Goal: Task Accomplishment & Management: Manage account settings

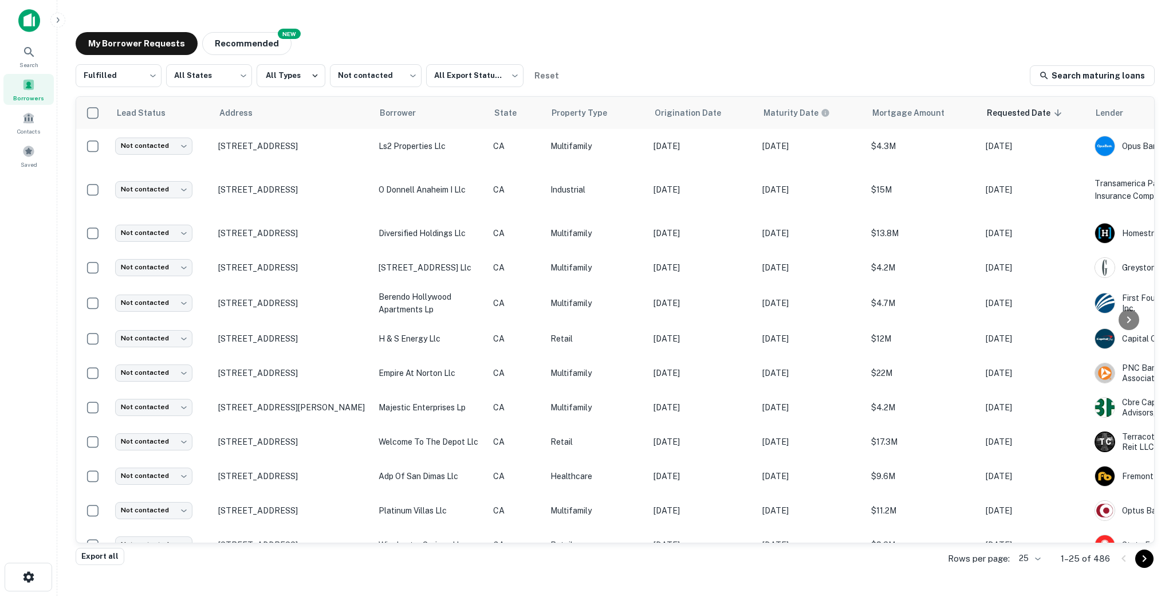
click at [1030, 552] on body "Search Borrowers Contacts Saved My Borrower Requests NEW Recommended Fulfilled …" at bounding box center [586, 298] width 1173 height 596
click at [1029, 541] on li "1000" at bounding box center [1025, 534] width 28 height 14
click at [205, 42] on button "Recommended" at bounding box center [246, 43] width 89 height 23
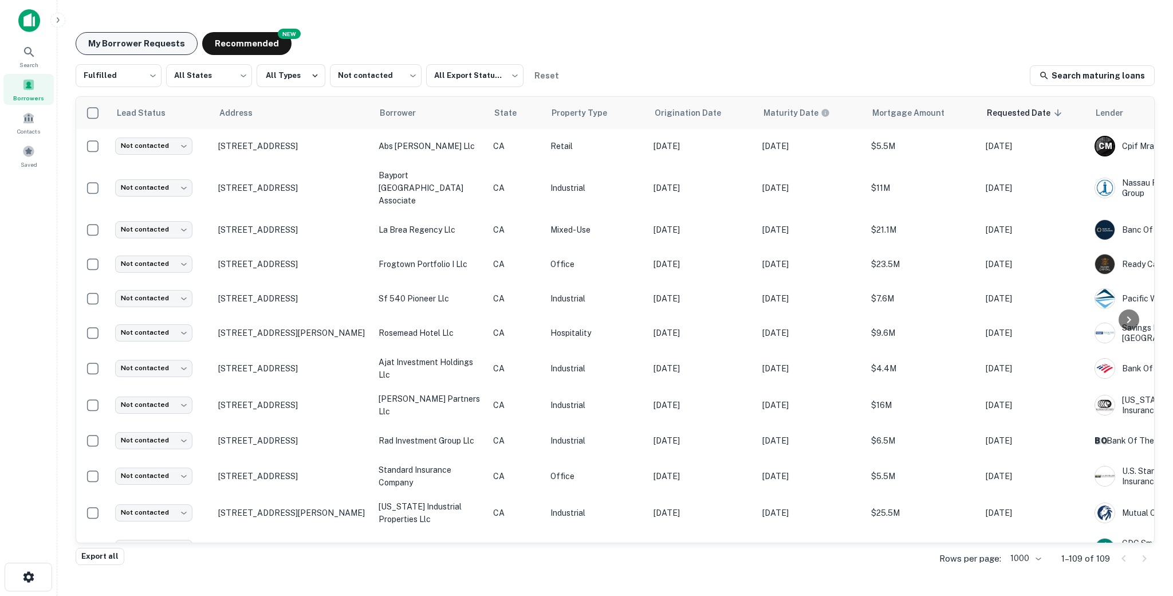
click at [132, 41] on button "My Borrower Requests" at bounding box center [137, 43] width 122 height 23
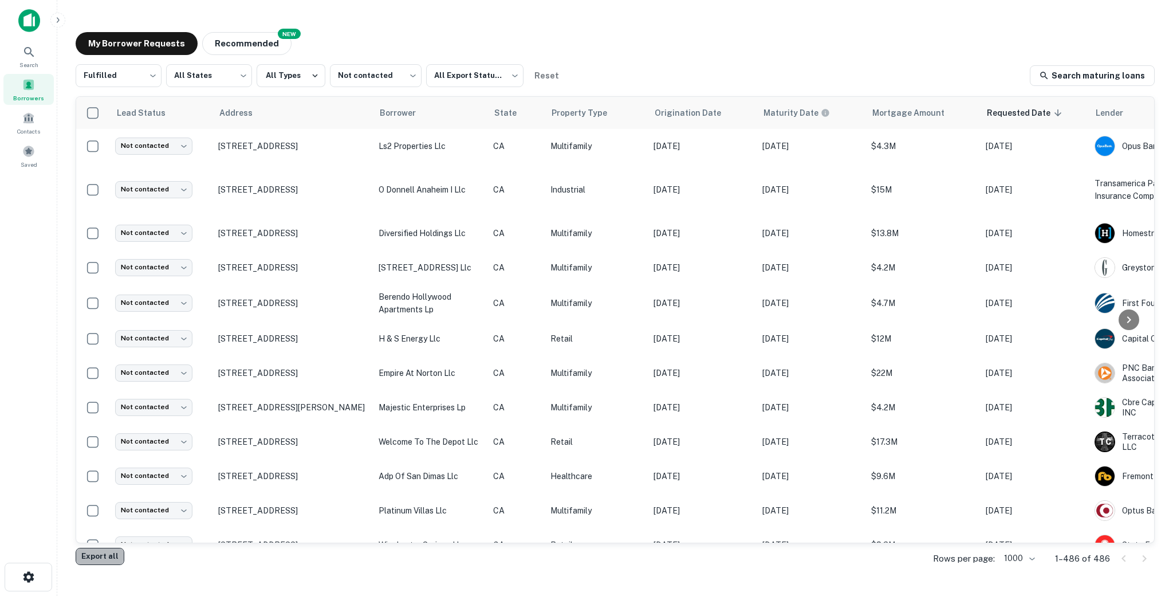
click at [100, 556] on button "Export all" at bounding box center [100, 556] width 49 height 17
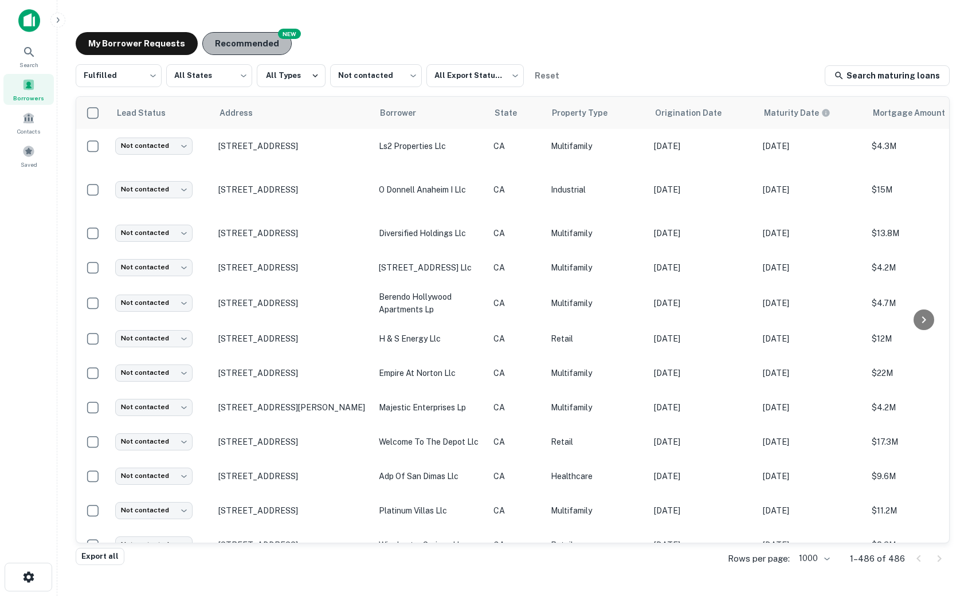
click at [242, 37] on button "Recommended" at bounding box center [246, 43] width 89 height 23
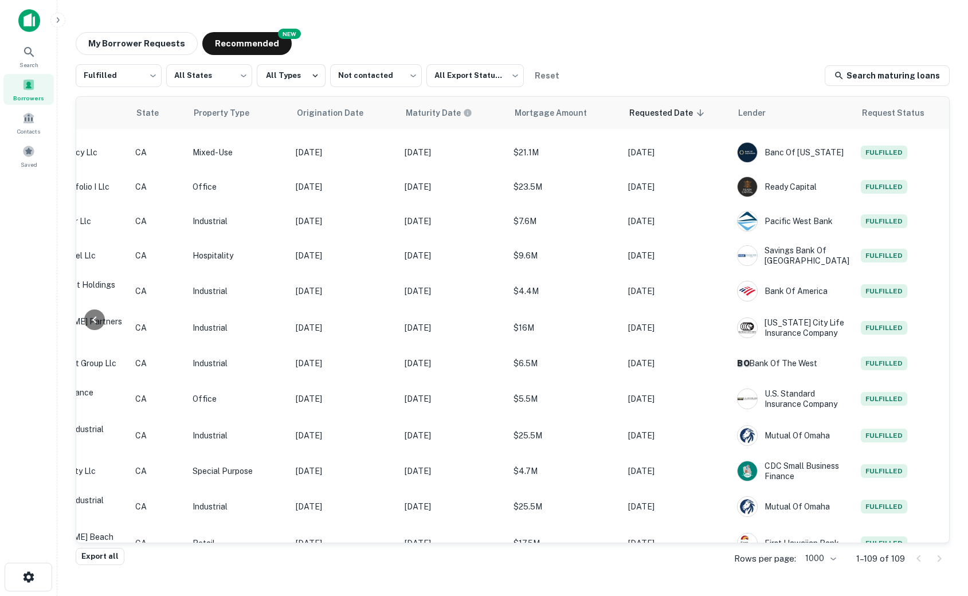
scroll to position [0, 358]
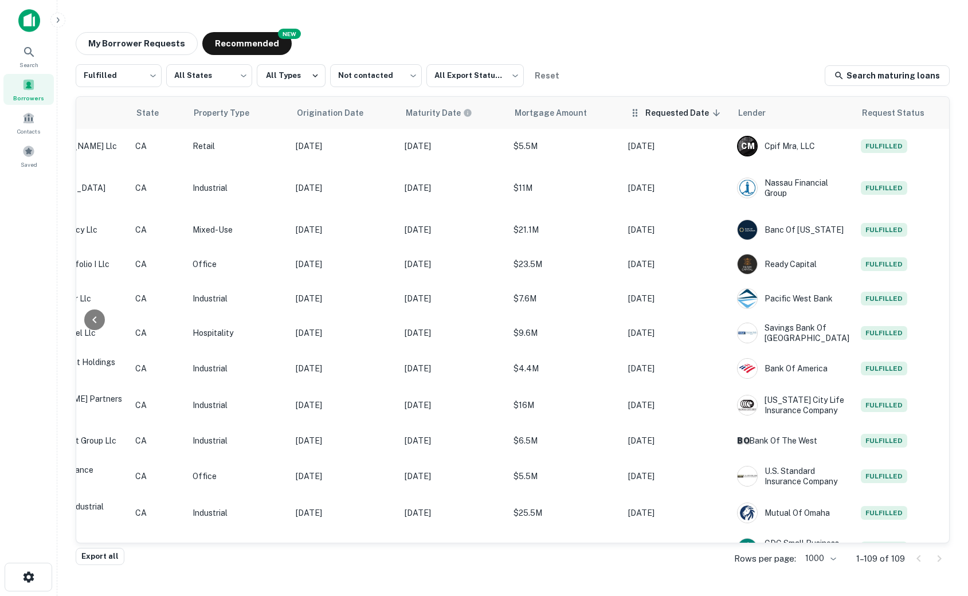
click at [654, 113] on span "Requested Date sorted descending" at bounding box center [684, 113] width 79 height 14
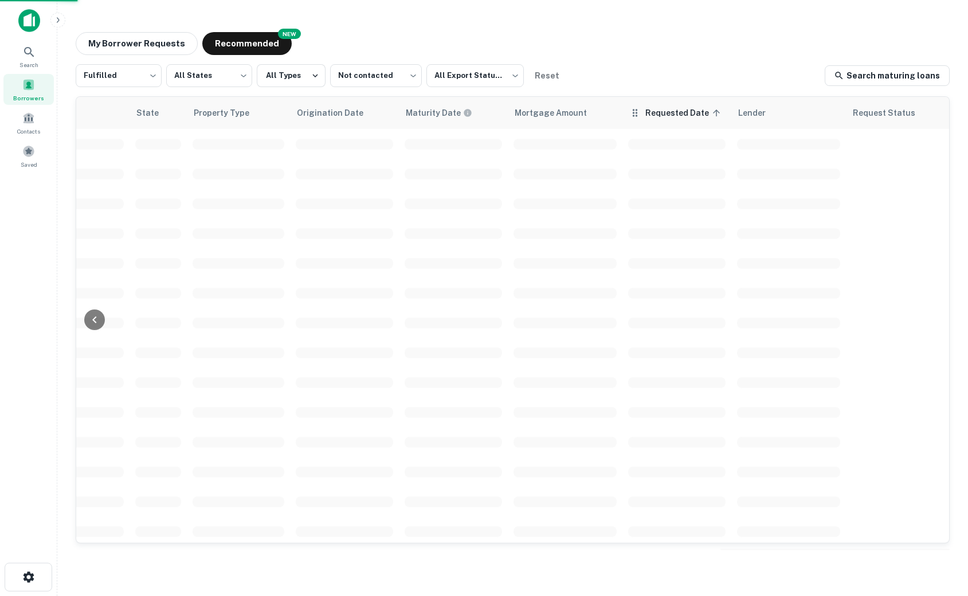
scroll to position [0, 357]
click at [654, 113] on span "Requested Date sorted ascending" at bounding box center [684, 113] width 79 height 14
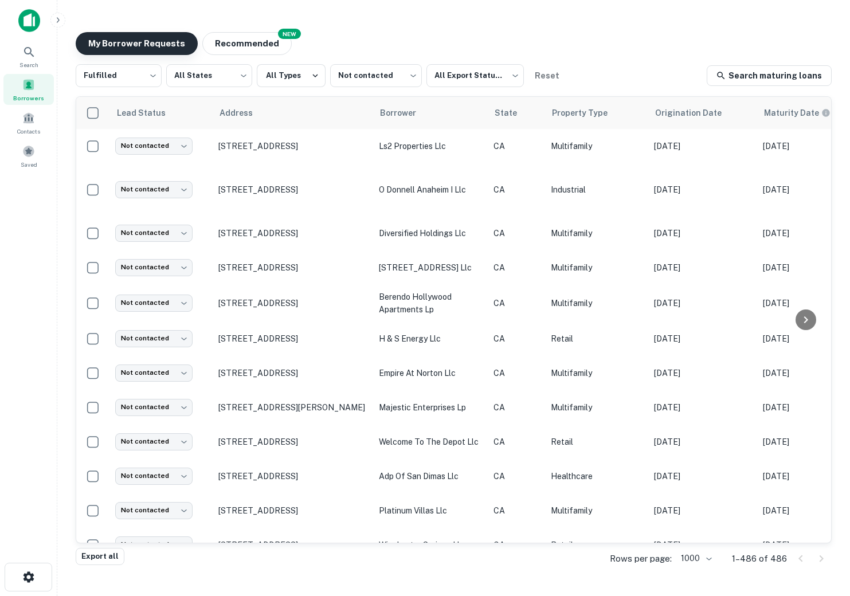
click at [121, 41] on button "My Borrower Requests" at bounding box center [137, 43] width 122 height 23
click at [252, 53] on button "Recommended" at bounding box center [246, 43] width 89 height 23
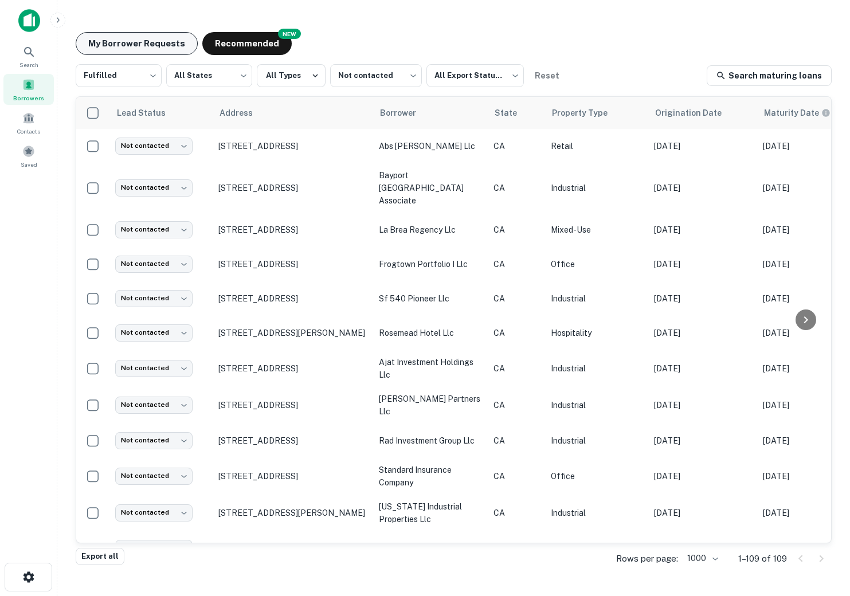
click at [134, 38] on button "My Borrower Requests" at bounding box center [137, 43] width 122 height 23
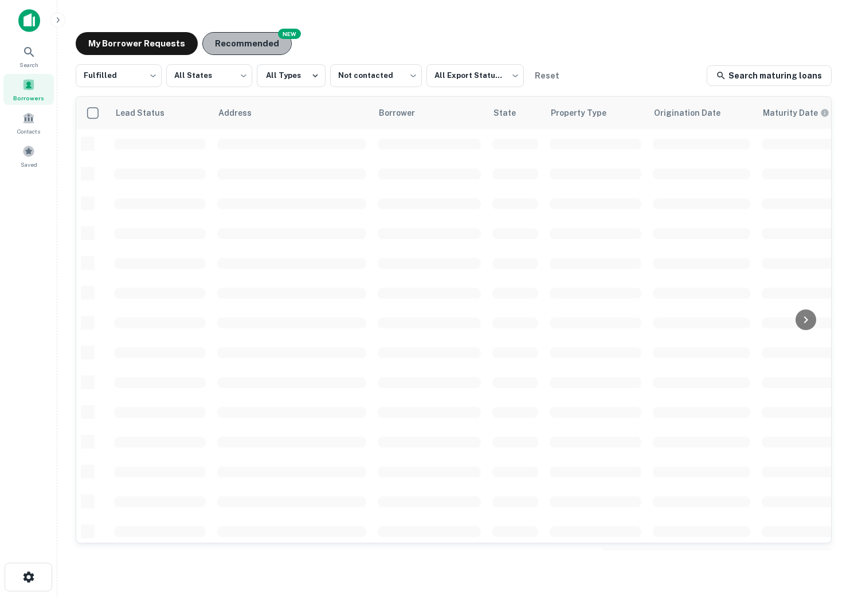
click at [225, 38] on button "Recommended" at bounding box center [246, 43] width 89 height 23
click at [109, 49] on button "My Borrower Requests" at bounding box center [137, 43] width 122 height 23
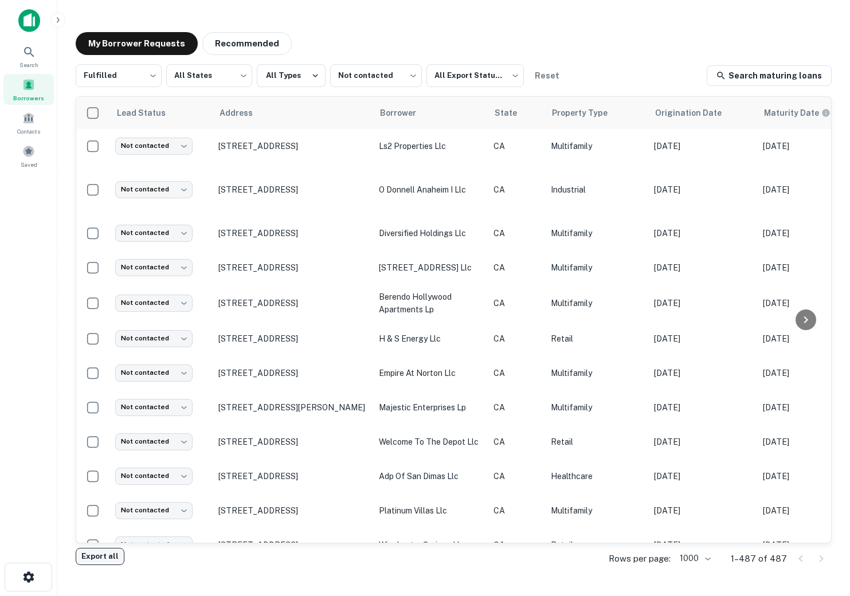
click at [107, 559] on button "Export all" at bounding box center [100, 556] width 49 height 17
click at [592, 36] on div "My Borrower Requests Recommended" at bounding box center [454, 43] width 756 height 23
